Goal: Task Accomplishment & Management: Use online tool/utility

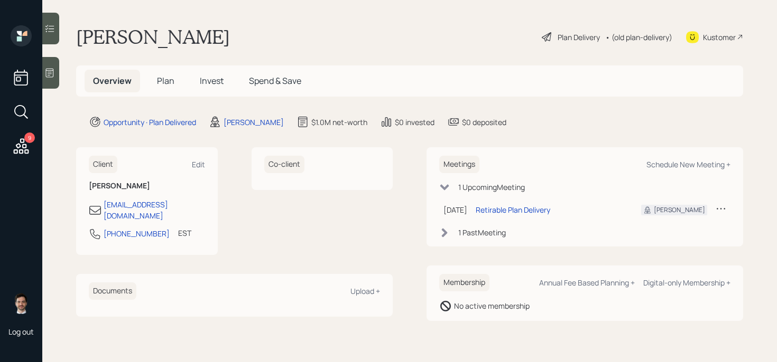
click at [581, 34] on div "Plan Delivery" at bounding box center [578, 37] width 42 height 11
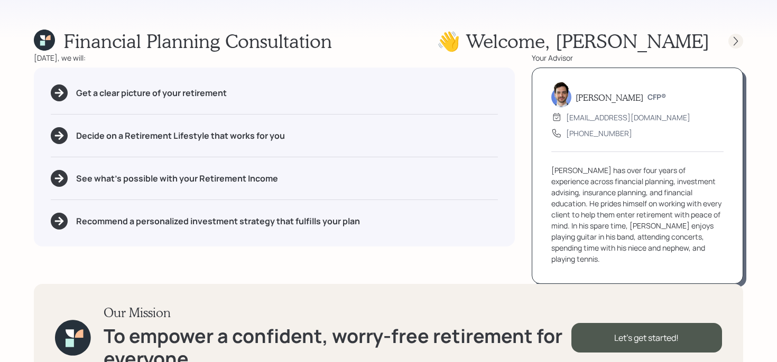
click at [728, 39] on div at bounding box center [735, 41] width 15 height 15
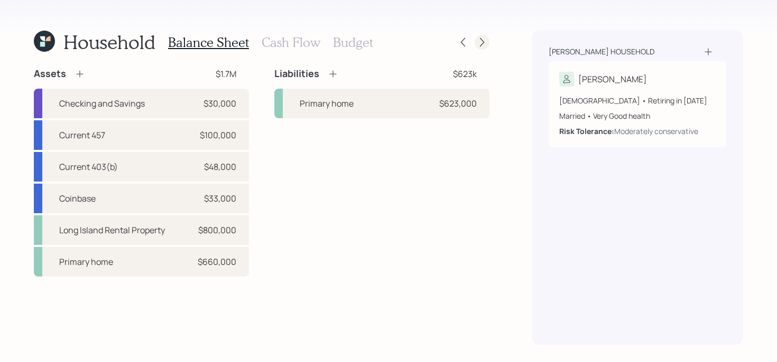
click at [483, 41] on icon at bounding box center [482, 42] width 11 height 11
